Goal: Task Accomplishment & Management: Manage account settings

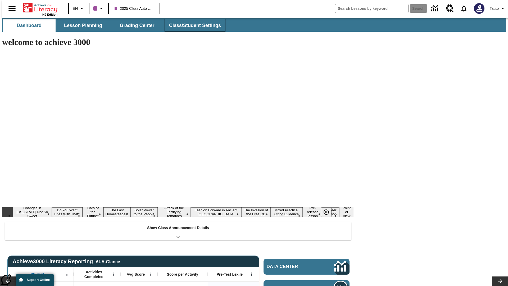
click at [192, 25] on span "Class/Student Settings" at bounding box center [195, 25] width 52 height 6
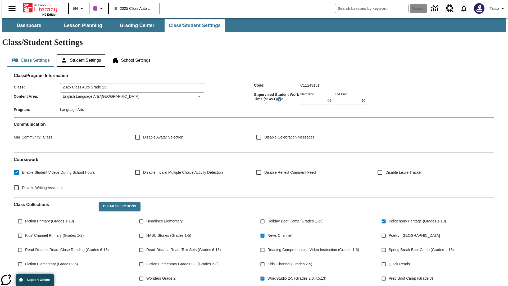
click at [80, 54] on button "Student Settings" at bounding box center [81, 60] width 48 height 13
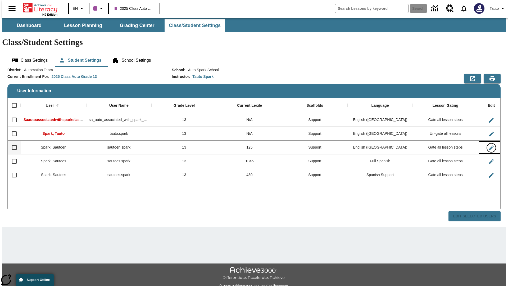
click at [489, 145] on icon "Edit User" at bounding box center [491, 147] width 5 height 5
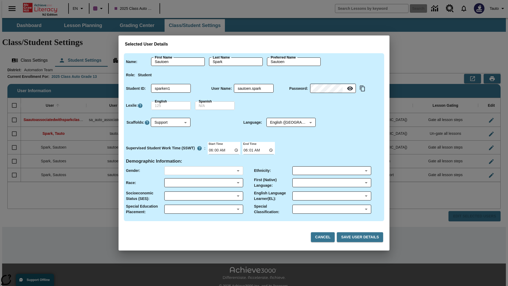
click at [203, 170] on body "Skip to main content NJ Edition EN 2025 Class Auto Grade 13 Search 0 Tauto Dash…" at bounding box center [253, 157] width 503 height 279
click at [203, 182] on body "Skip to main content NJ Edition EN 2025 Class Auto Grade 13 Search 0 Tauto Dash…" at bounding box center [253, 157] width 503 height 279
click at [203, 196] on body "Skip to main content NJ Edition EN 2025 Class Auto Grade 13 Search 0 Tauto Dash…" at bounding box center [253, 157] width 503 height 279
click at [203, 209] on body "Skip to main content NJ Edition EN 2025 Class Auto Grade 13 Search 0 Tauto Dash…" at bounding box center [253, 157] width 503 height 279
click at [331, 170] on body "Skip to main content NJ Edition EN 2025 Class Auto Grade 13 Search 0 Tauto Dash…" at bounding box center [253, 157] width 503 height 279
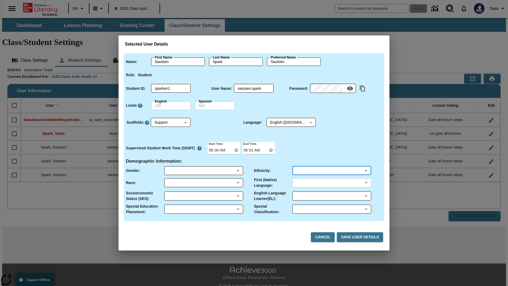
click at [331, 182] on body "Skip to main content NJ Edition EN 2025 Class Auto Grade 13 Search 0 Tauto Dash…" at bounding box center [253, 157] width 503 height 279
click at [331, 196] on body "Skip to main content NJ Edition EN 2025 Class Auto Grade 13 Search 0 Tauto Dash…" at bounding box center [253, 157] width 503 height 279
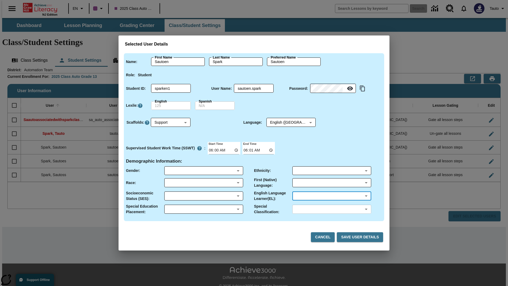
click at [331, 209] on body "Skip to main content NJ Edition EN 2025 Class Auto Grade 13 Search 0 Tauto Dash…" at bounding box center [253, 157] width 503 height 279
